Goal: Transaction & Acquisition: Purchase product/service

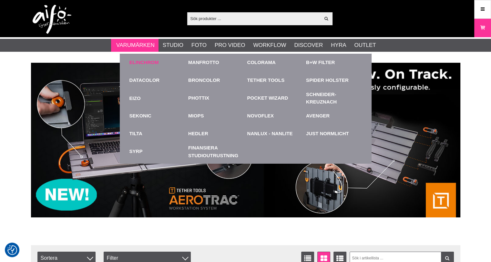
click at [139, 62] on link "Elinchrom" at bounding box center [144, 62] width 29 height 7
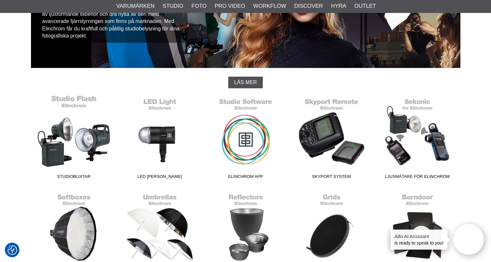
scroll to position [129, 0]
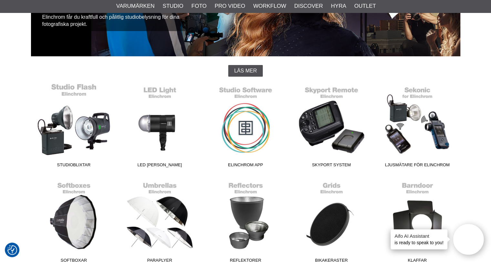
click at [68, 111] on link "Studioblixtar" at bounding box center [74, 126] width 86 height 87
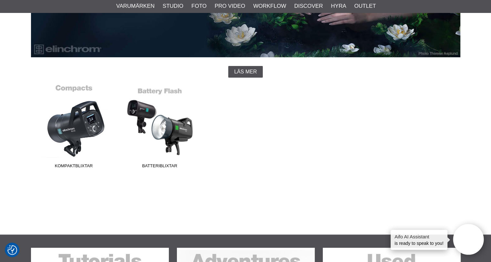
scroll to position [129, 0]
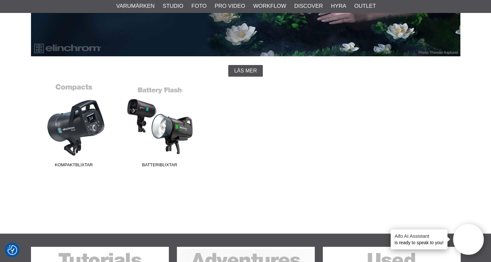
click at [69, 134] on link "Kompaktblixtar" at bounding box center [74, 126] width 86 height 87
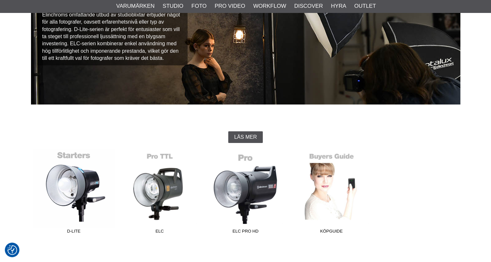
scroll to position [129, 0]
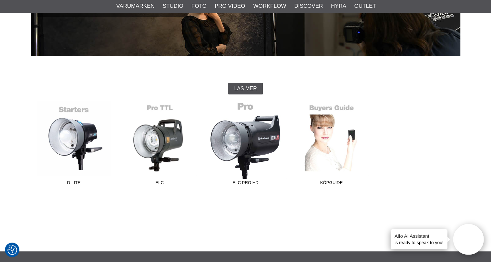
click at [247, 130] on link "ELC Pro HD" at bounding box center [246, 144] width 86 height 87
